Goal: Check status: Check status

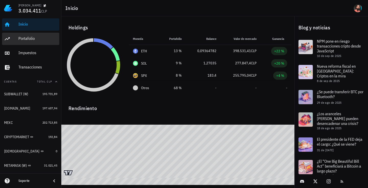
click at [22, 41] on div "Portafolio" at bounding box center [37, 39] width 39 height 12
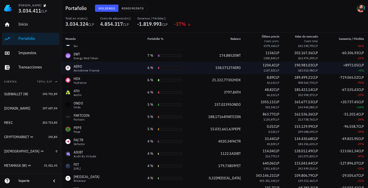
scroll to position [51, 0]
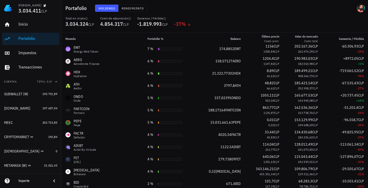
click at [109, 4] on div "Holdings Rendimiento" at bounding box center [173, 8] width 162 height 13
click at [124, 9] on span "Rendimiento" at bounding box center [133, 8] width 23 height 4
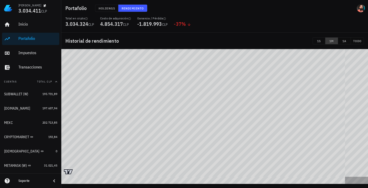
click at [332, 41] on span "1M" at bounding box center [332, 41] width 8 height 4
click at [320, 40] on span "1S" at bounding box center [319, 41] width 8 height 4
click at [357, 42] on span "TODO" at bounding box center [357, 41] width 9 height 4
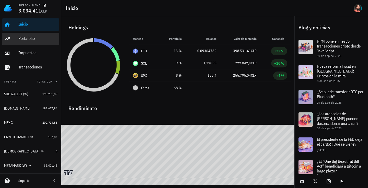
click at [28, 39] on div "Portafolio" at bounding box center [37, 38] width 39 height 5
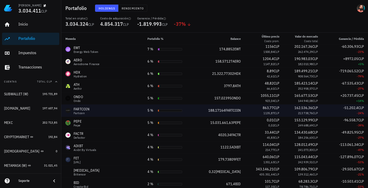
scroll to position [51, 0]
